Goal: Information Seeking & Learning: Learn about a topic

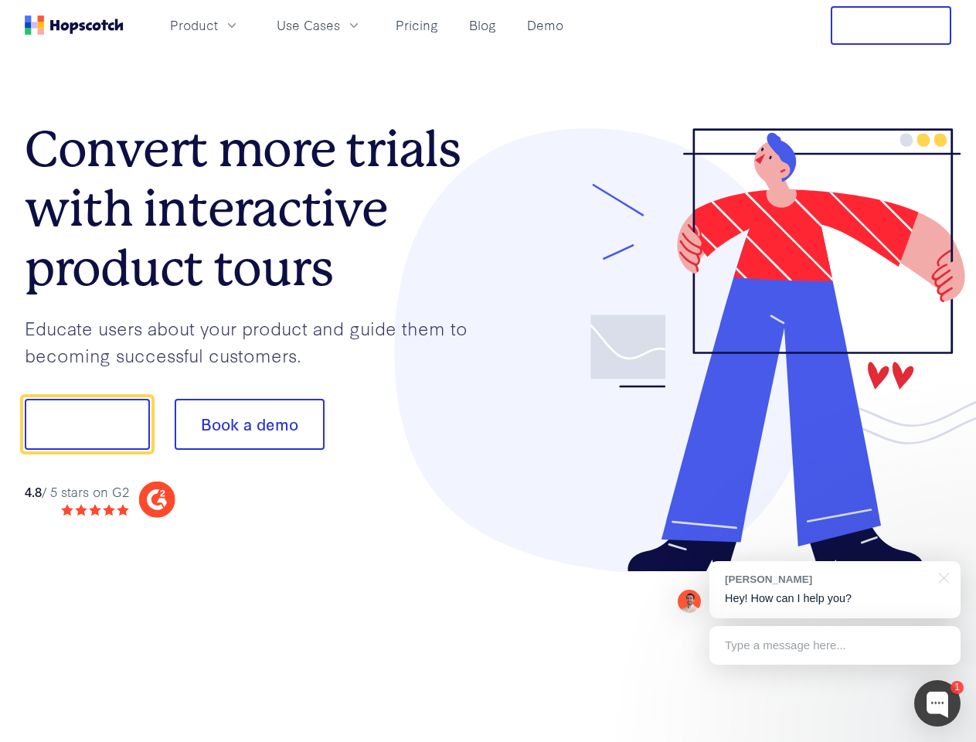
click at [488, 371] on div at bounding box center [720, 350] width 464 height 444
click at [218, 25] on span "Product" at bounding box center [194, 24] width 48 height 19
click at [340, 25] on span "Use Cases" at bounding box center [308, 24] width 63 height 19
click at [891, 25] on button "Free Trial" at bounding box center [891, 25] width 121 height 39
click at [87, 424] on button "Show me!" at bounding box center [87, 424] width 125 height 51
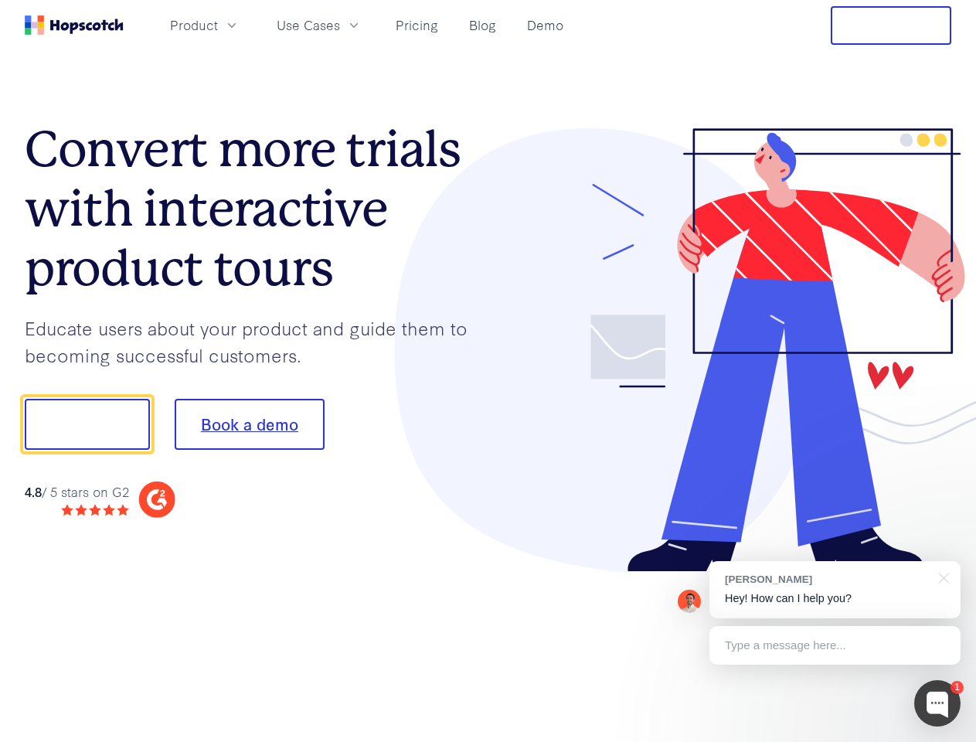
click at [249, 424] on button "Book a demo" at bounding box center [250, 424] width 150 height 51
click at [937, 703] on div at bounding box center [937, 703] width 46 height 46
click at [834, 589] on div "[PERSON_NAME] Hey! How can I help you?" at bounding box center [834, 589] width 251 height 57
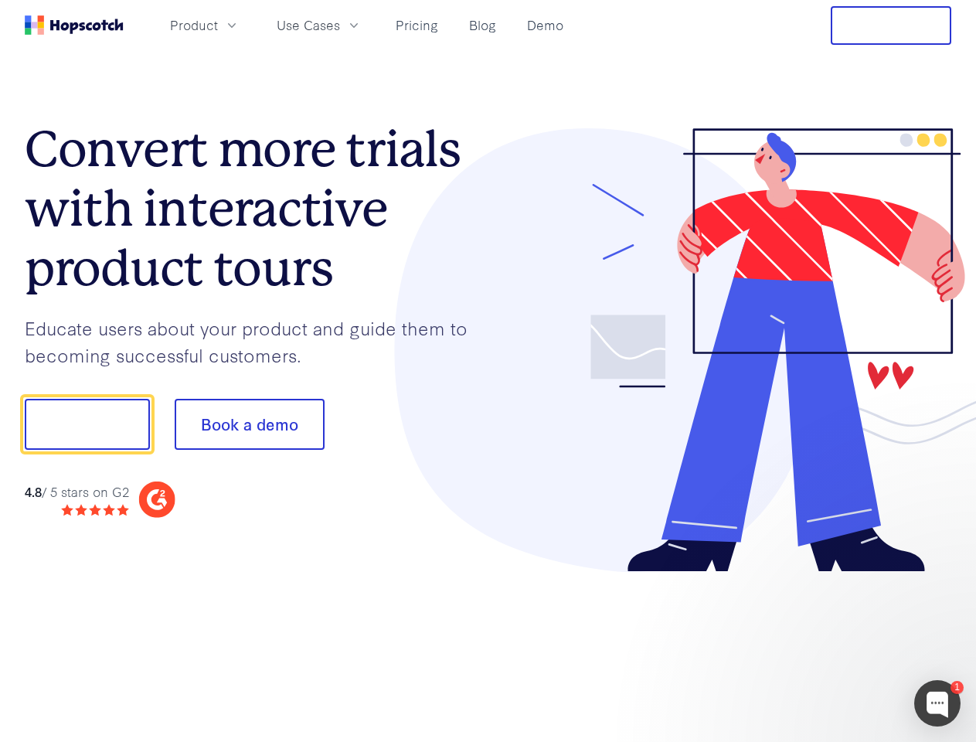
click at [941, 576] on div at bounding box center [816, 526] width 290 height 308
click at [834, 645] on div at bounding box center [816, 526] width 290 height 308
